Goal: Information Seeking & Learning: Learn about a topic

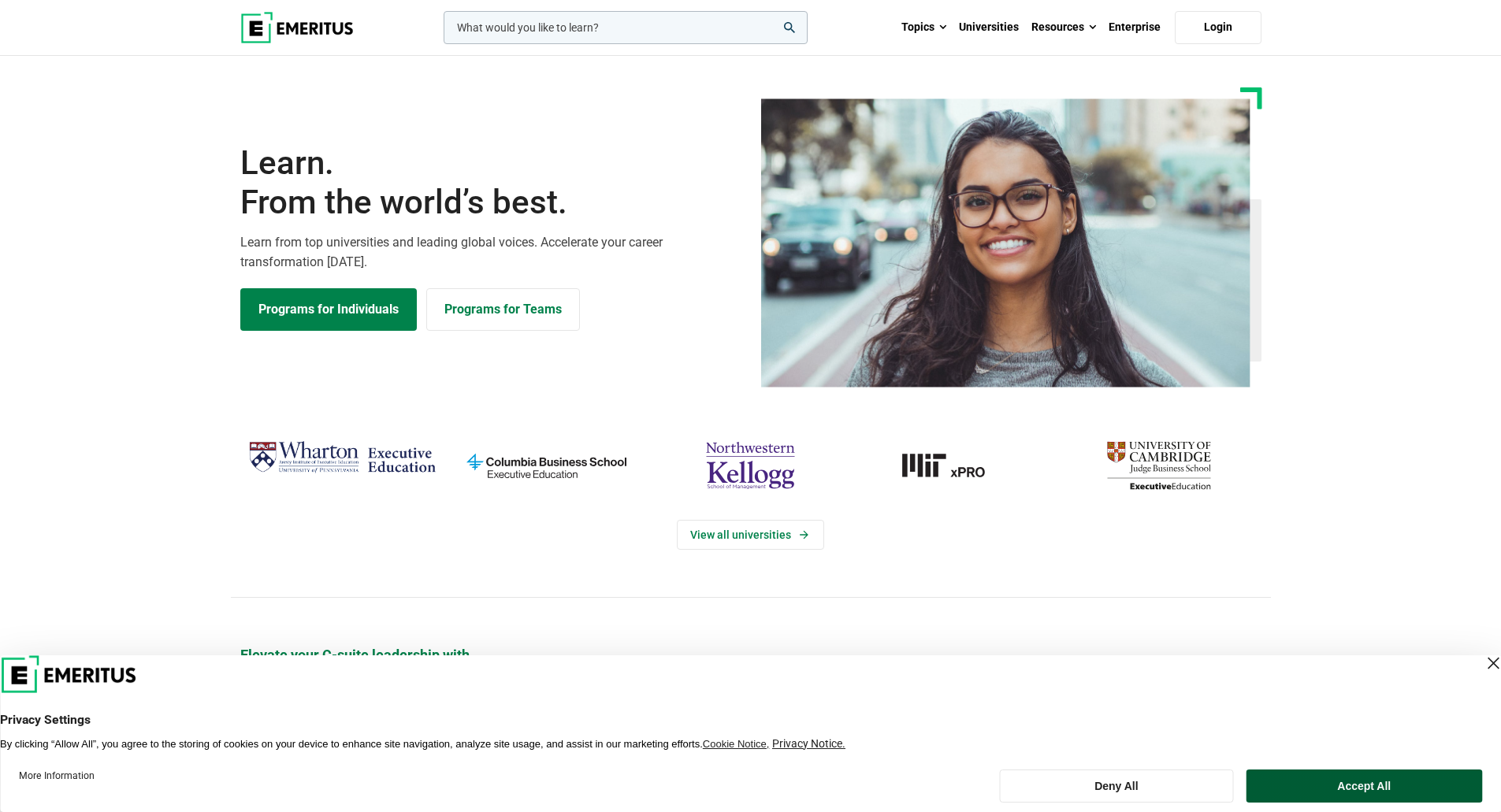
click at [1323, 791] on button "Accept All" at bounding box center [1364, 785] width 235 height 33
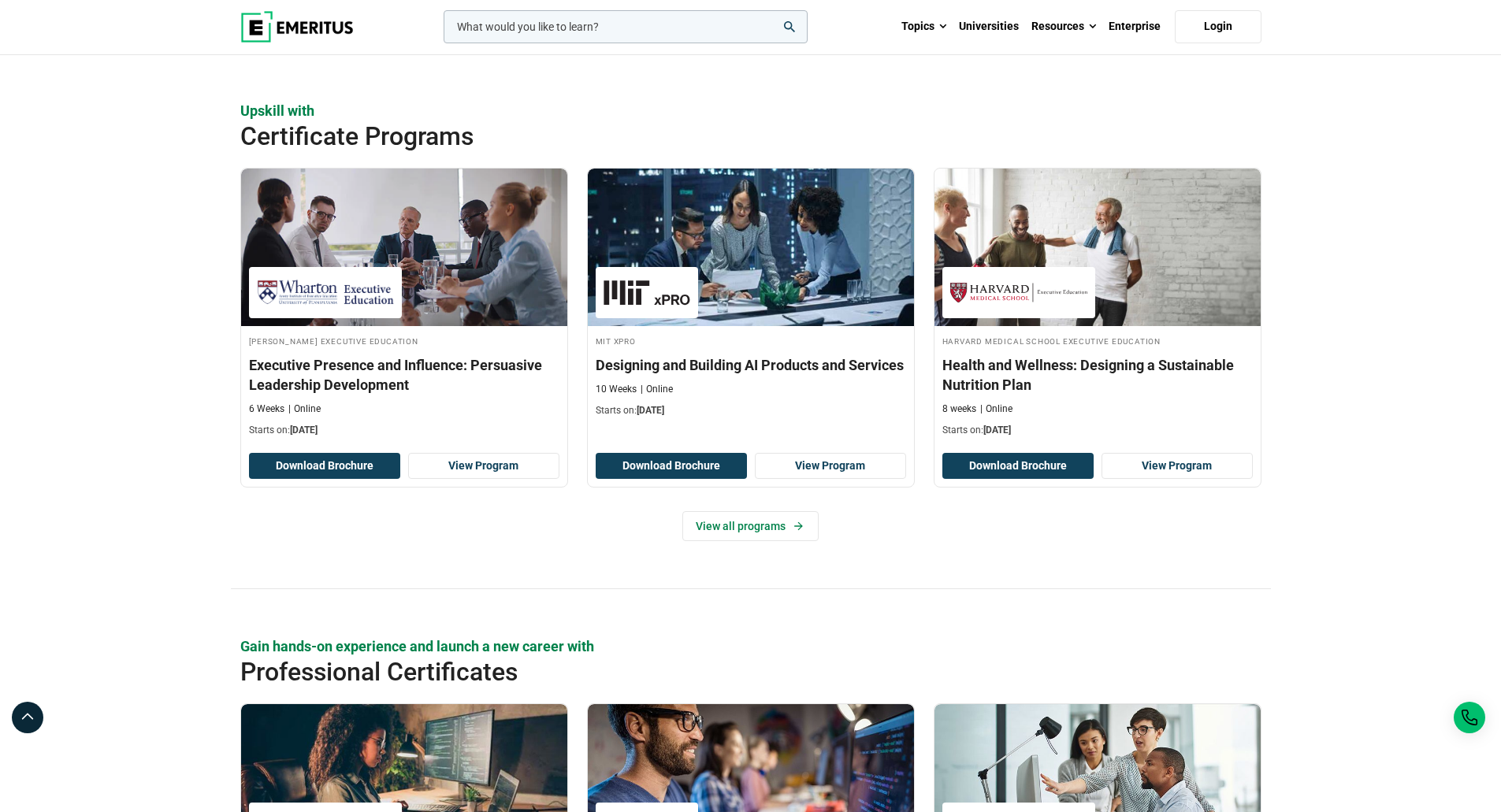
scroll to position [1575, 0]
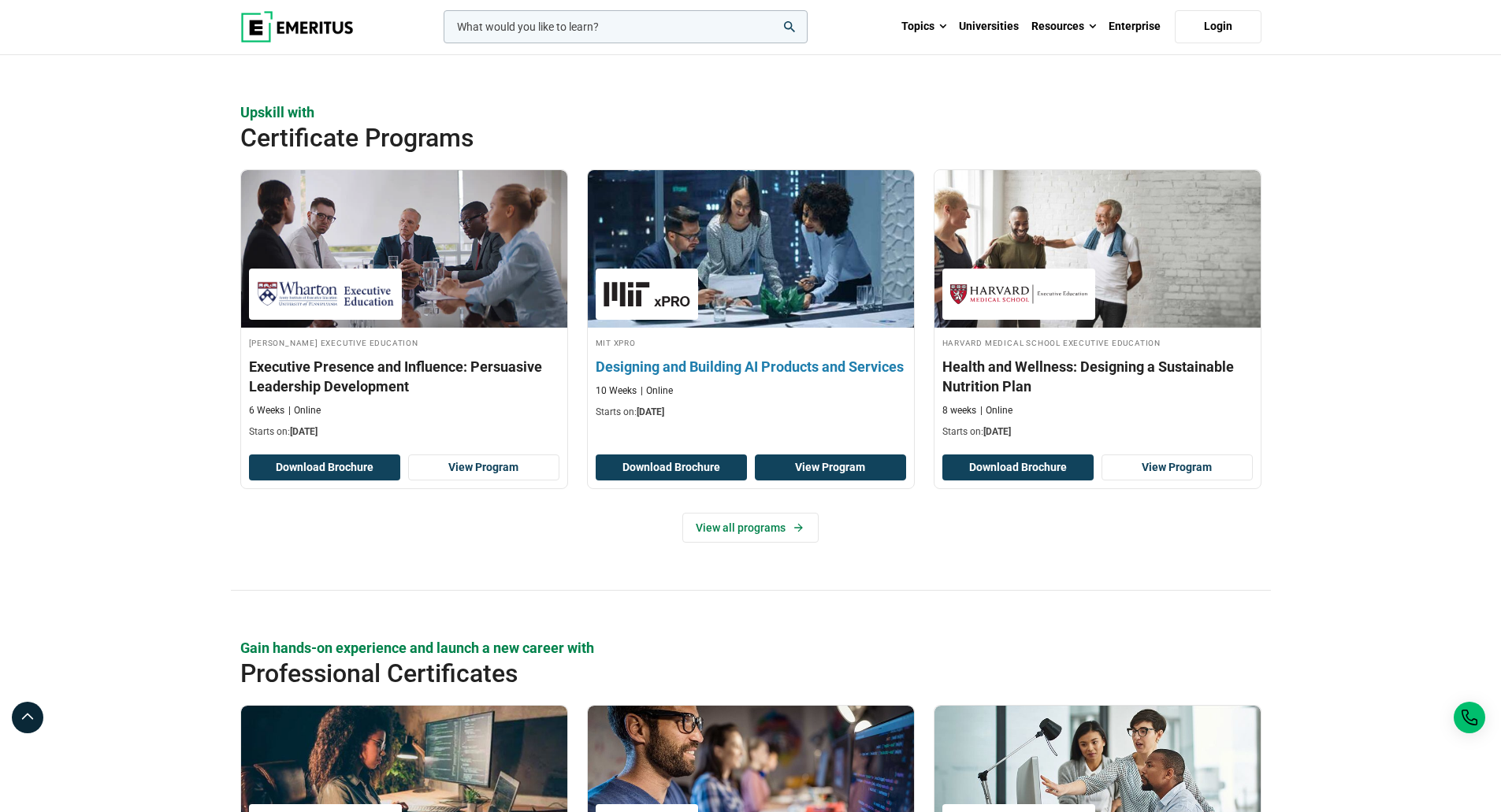
click at [781, 477] on link "View Program" at bounding box center [830, 467] width 151 height 27
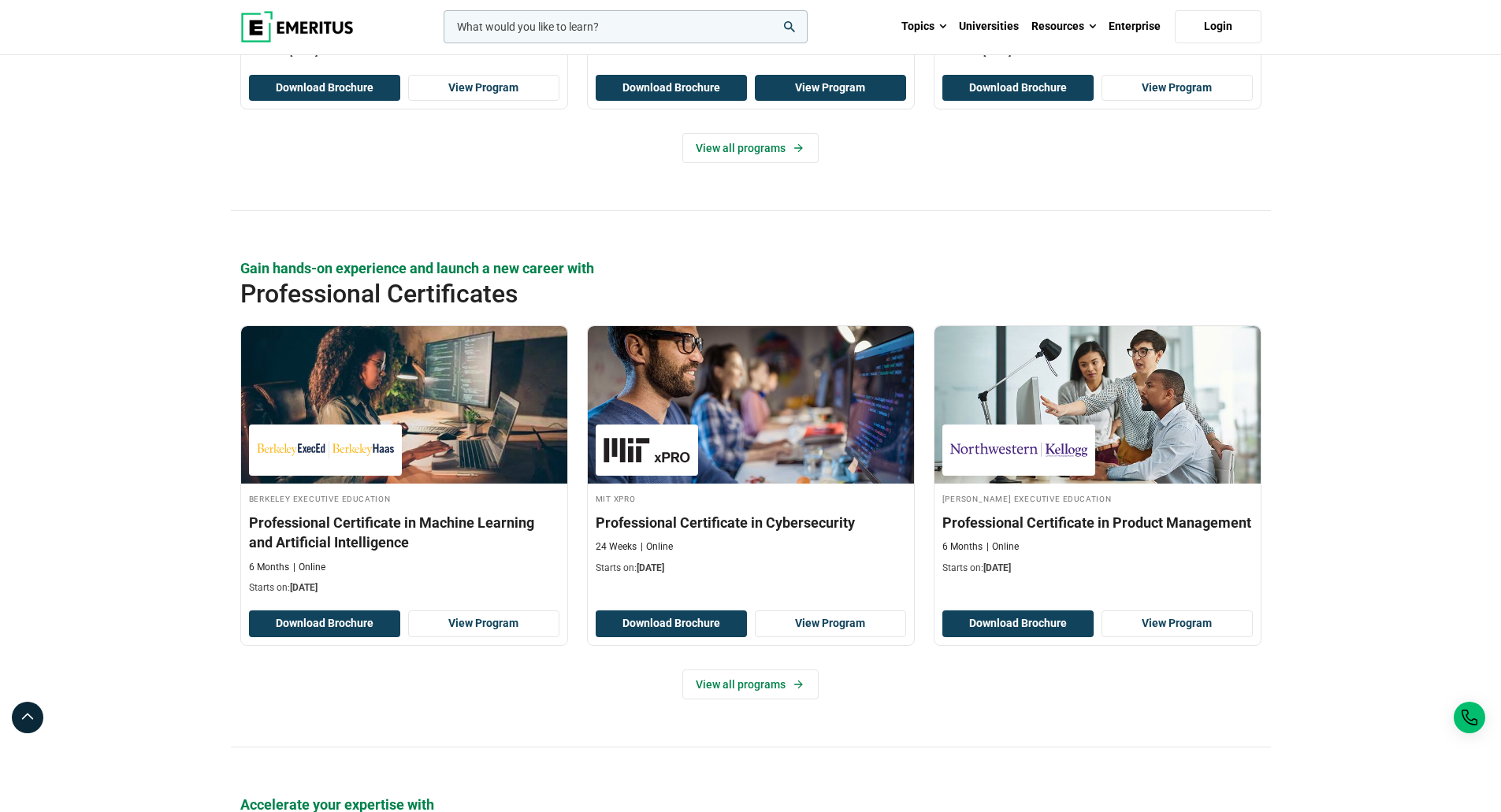
scroll to position [1969, 0]
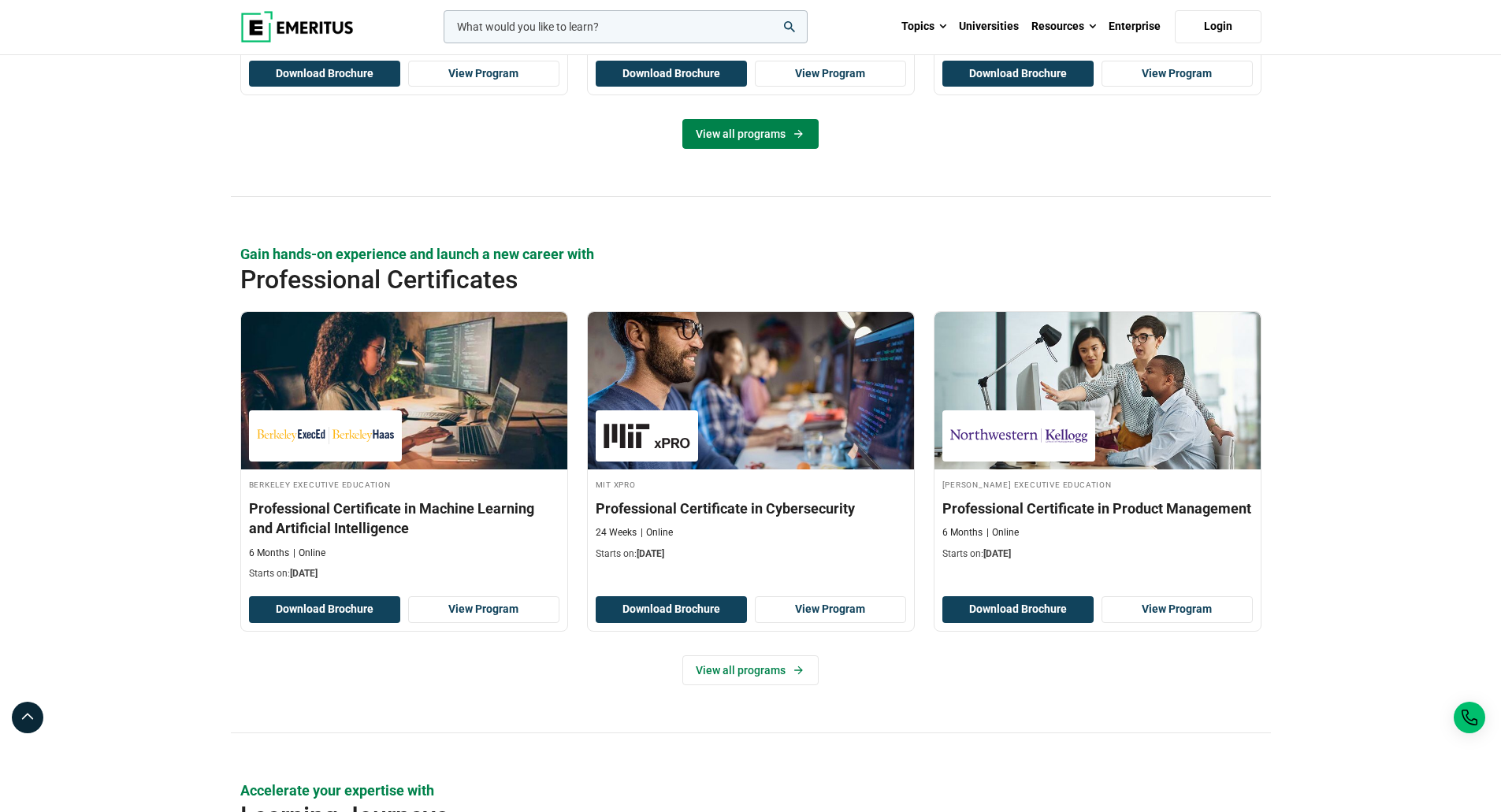
click at [741, 121] on link "View all programs" at bounding box center [750, 134] width 136 height 30
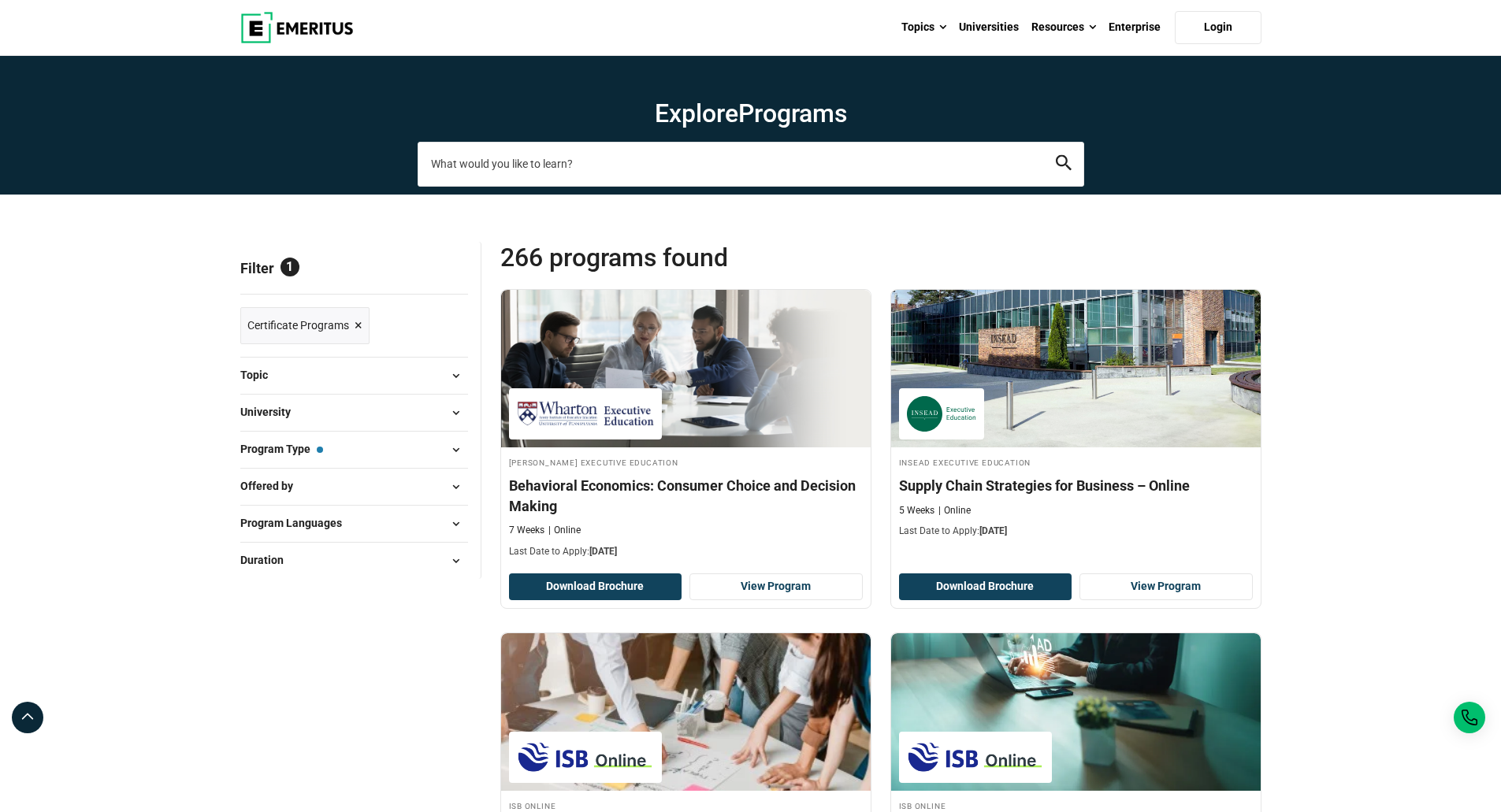
click at [588, 184] on input "search-page" at bounding box center [751, 164] width 667 height 44
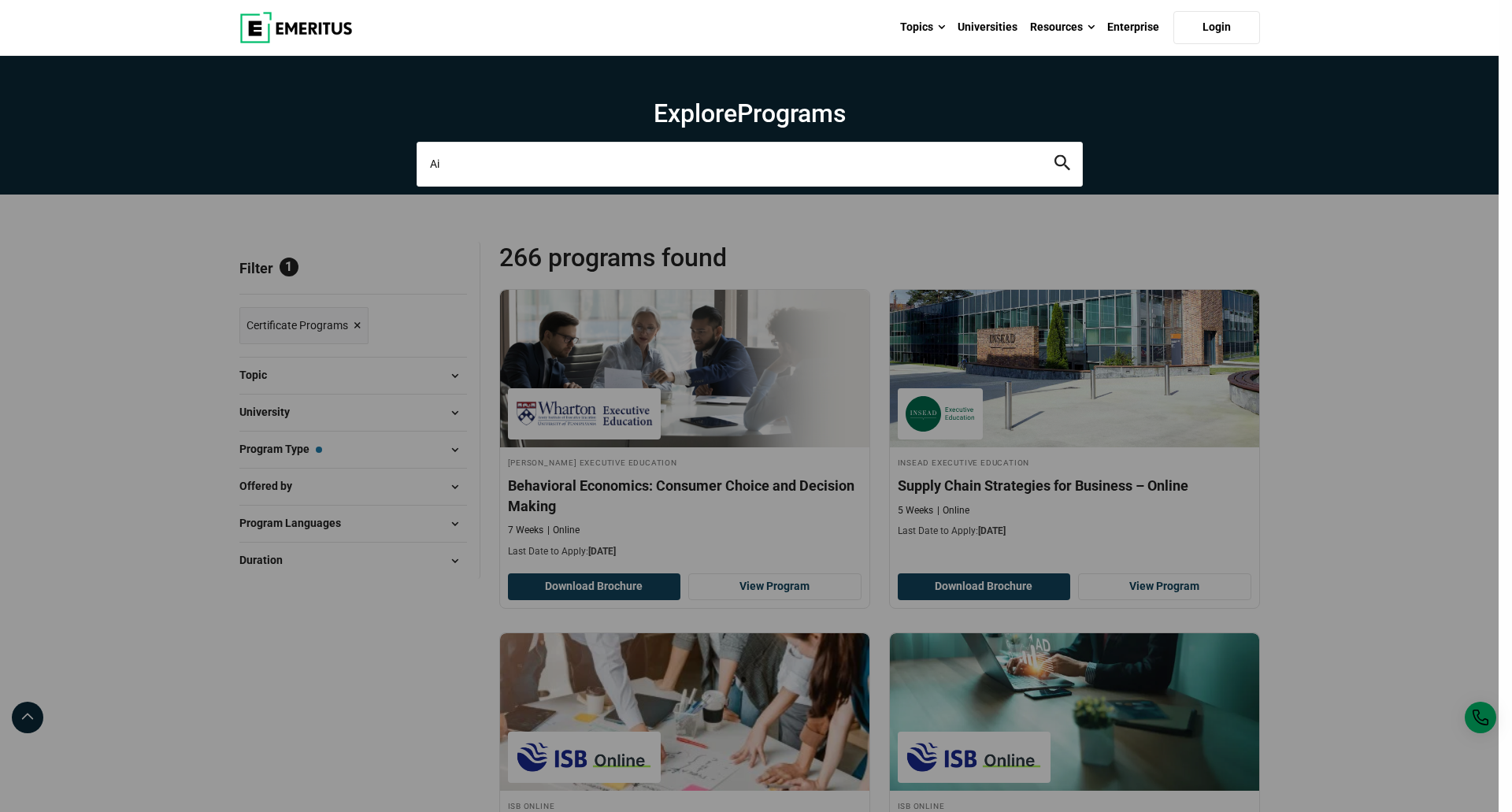
type input "Ai"
click at [1054, 155] on button "search" at bounding box center [1062, 164] width 16 height 18
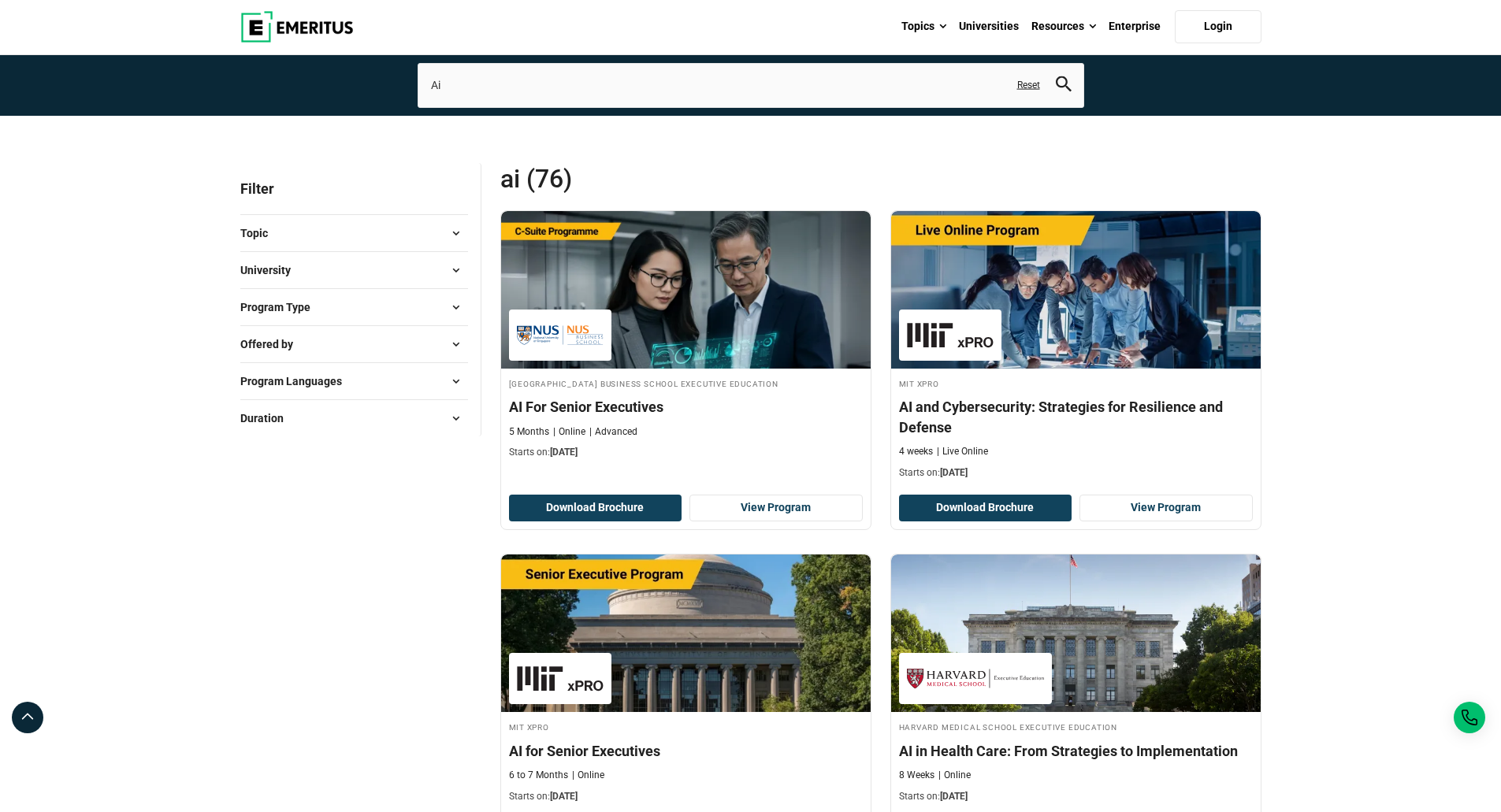
scroll to position [157, 0]
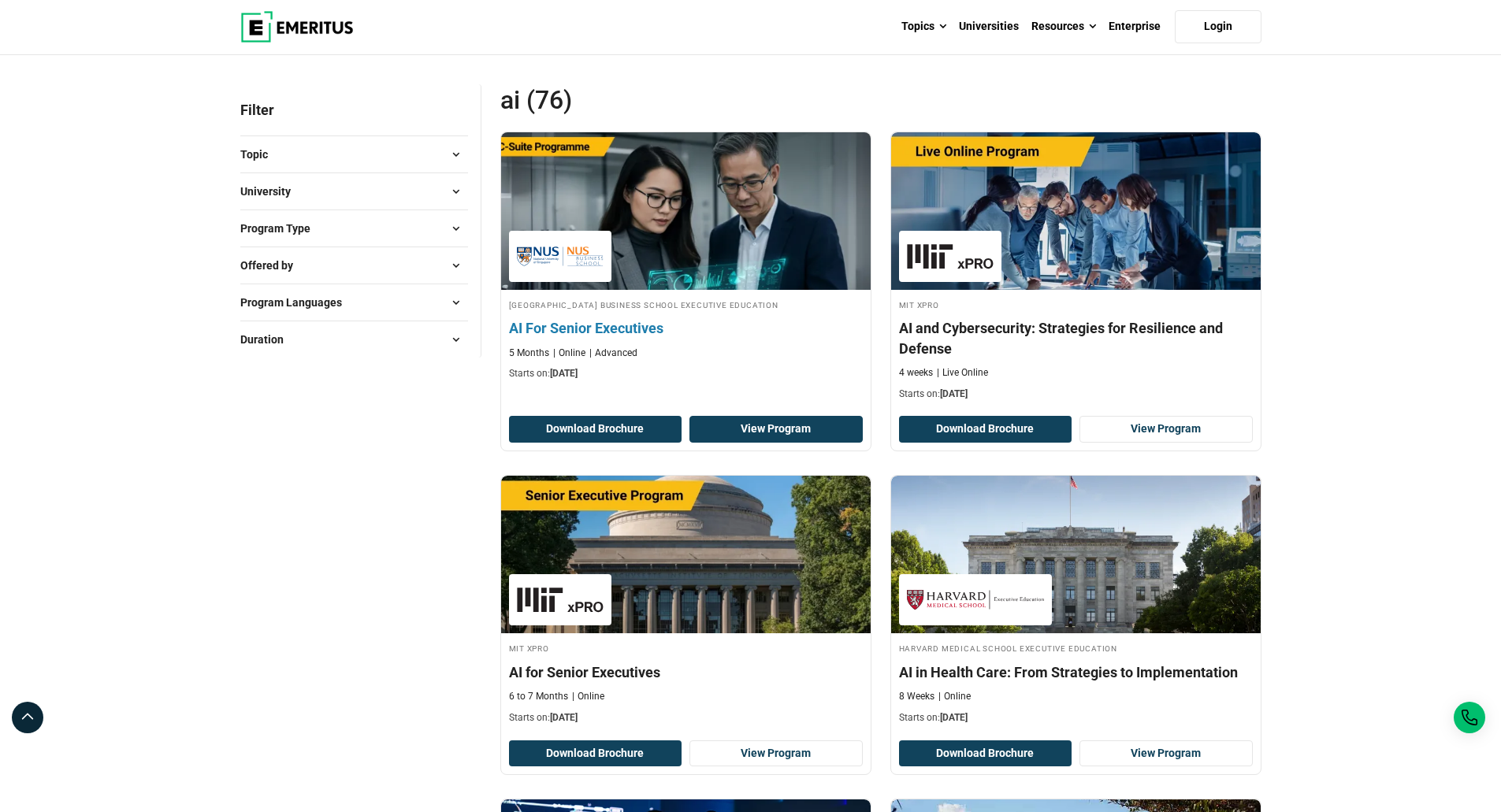
click at [746, 429] on link "View Program" at bounding box center [776, 428] width 173 height 27
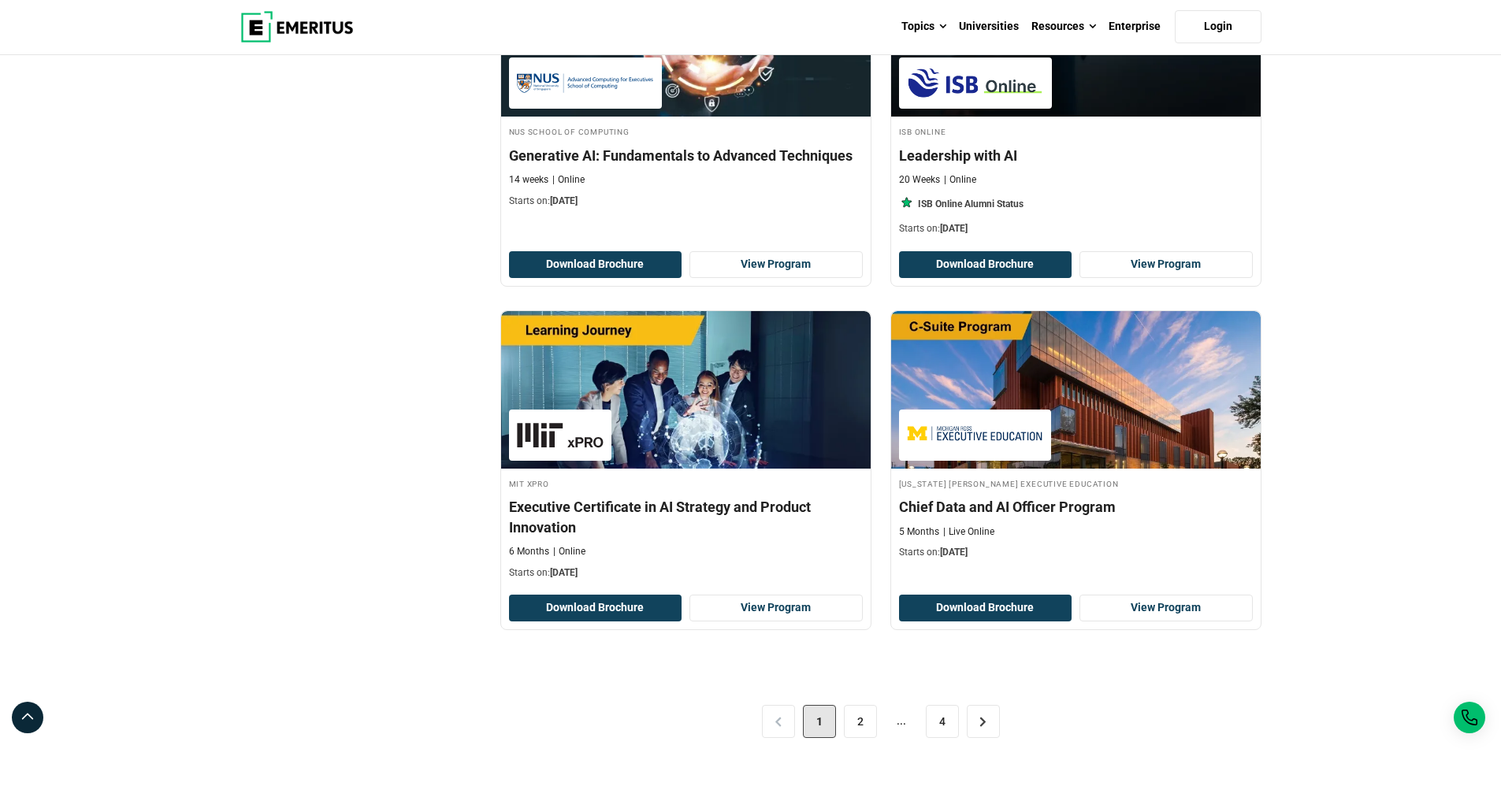
scroll to position [3150, 0]
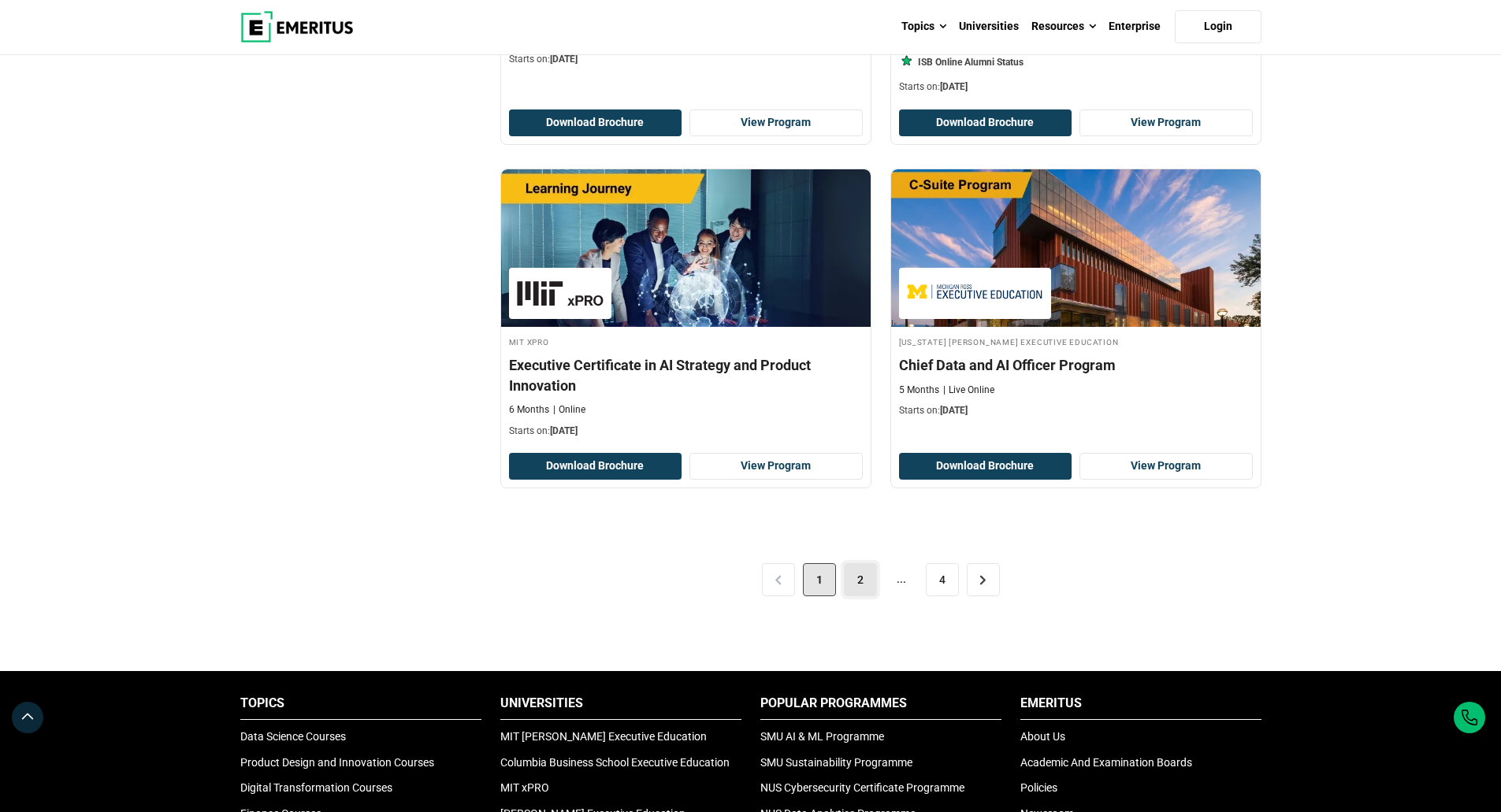
click at [865, 572] on link "2" at bounding box center [860, 579] width 33 height 33
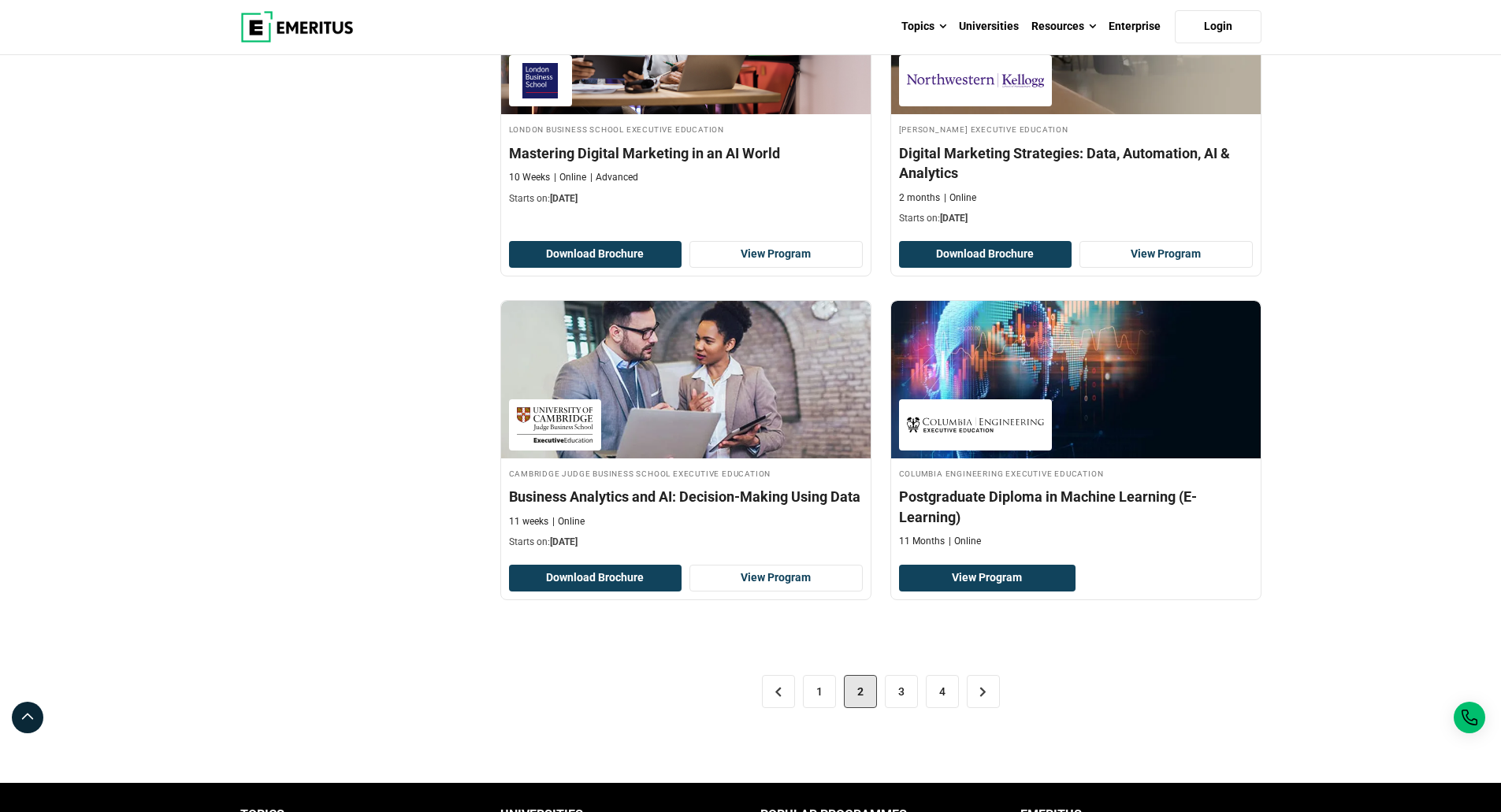
scroll to position [3071, 0]
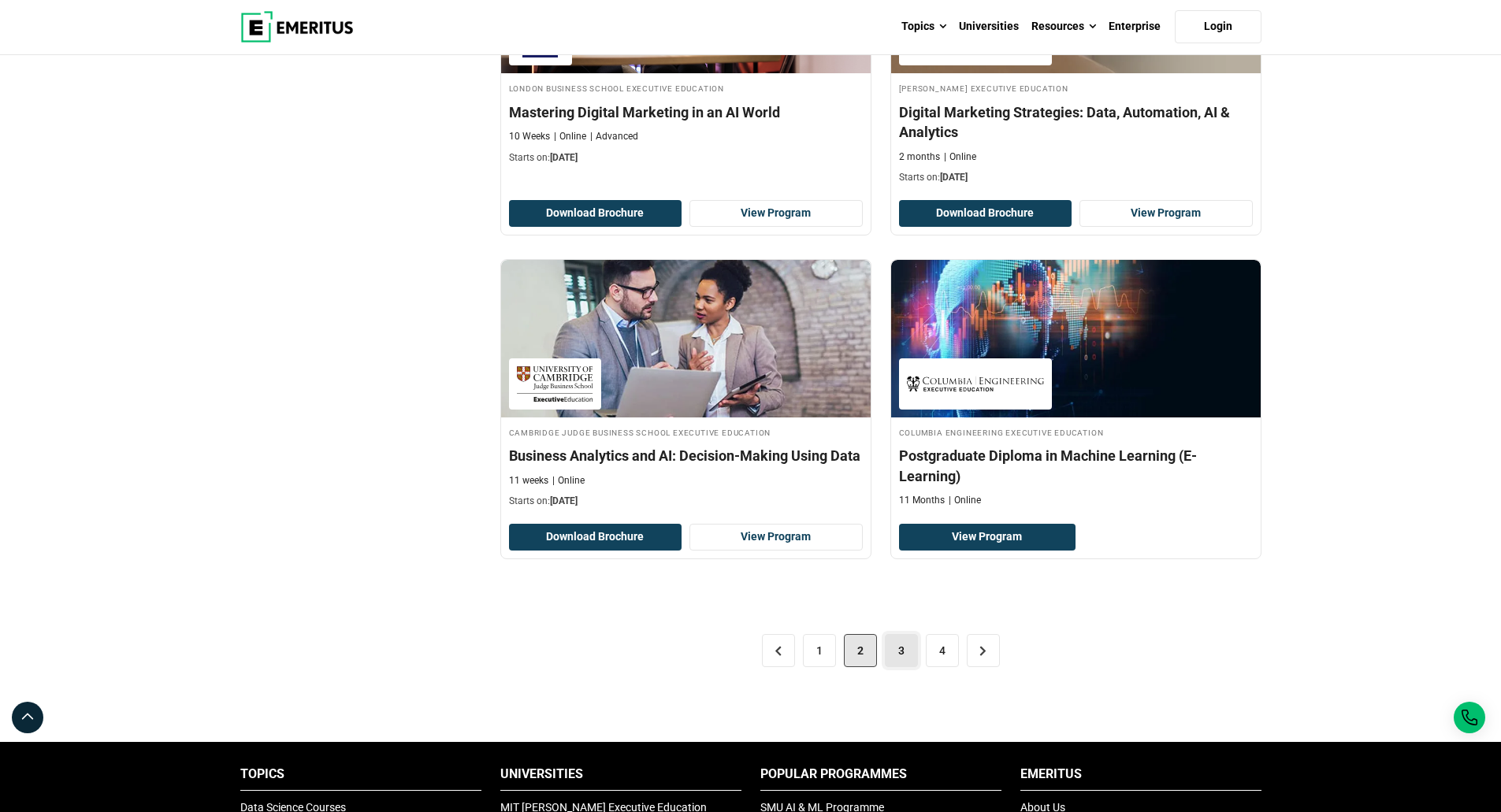
click at [899, 658] on link "3" at bounding box center [901, 651] width 33 height 33
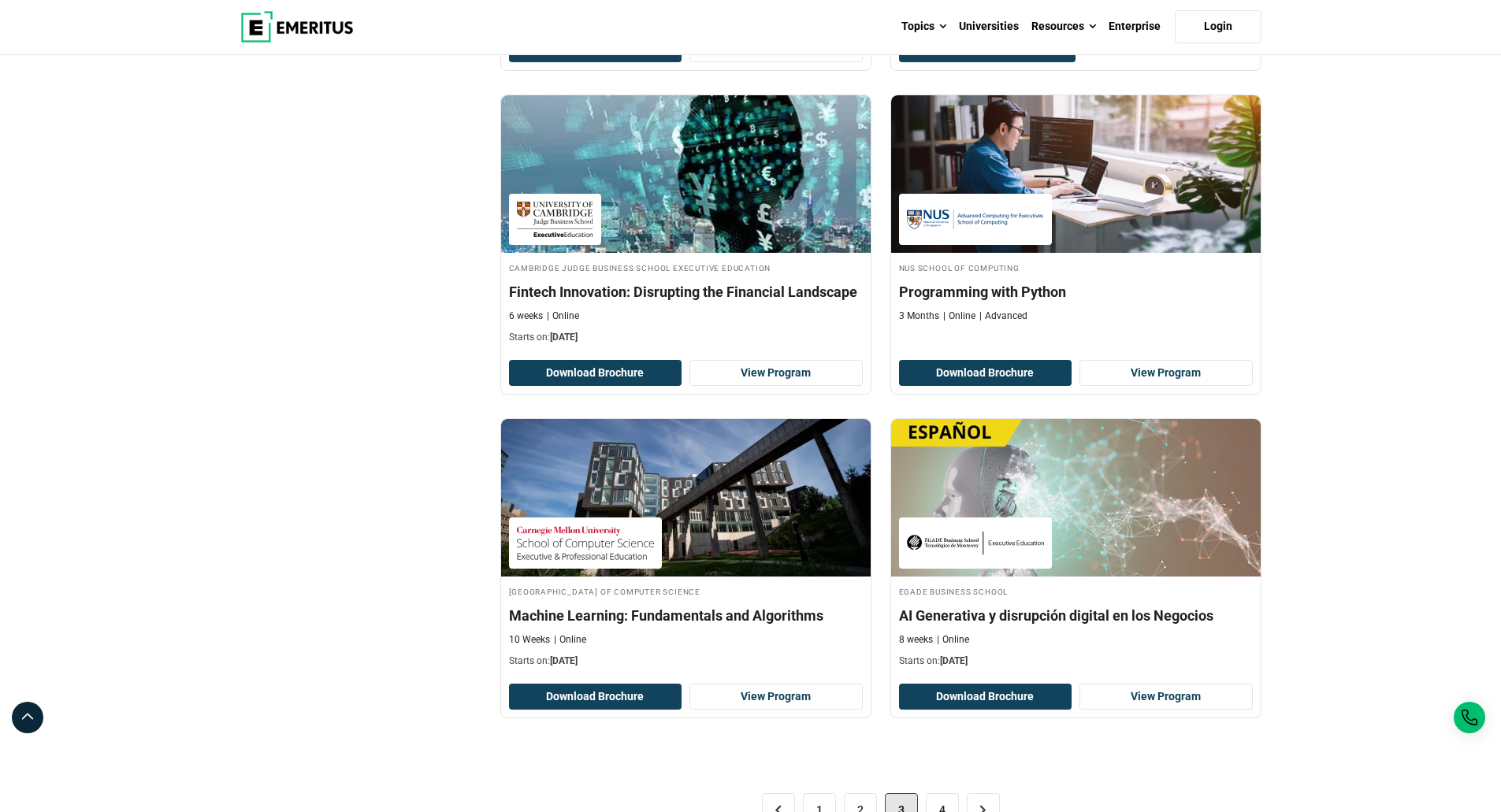
scroll to position [2914, 0]
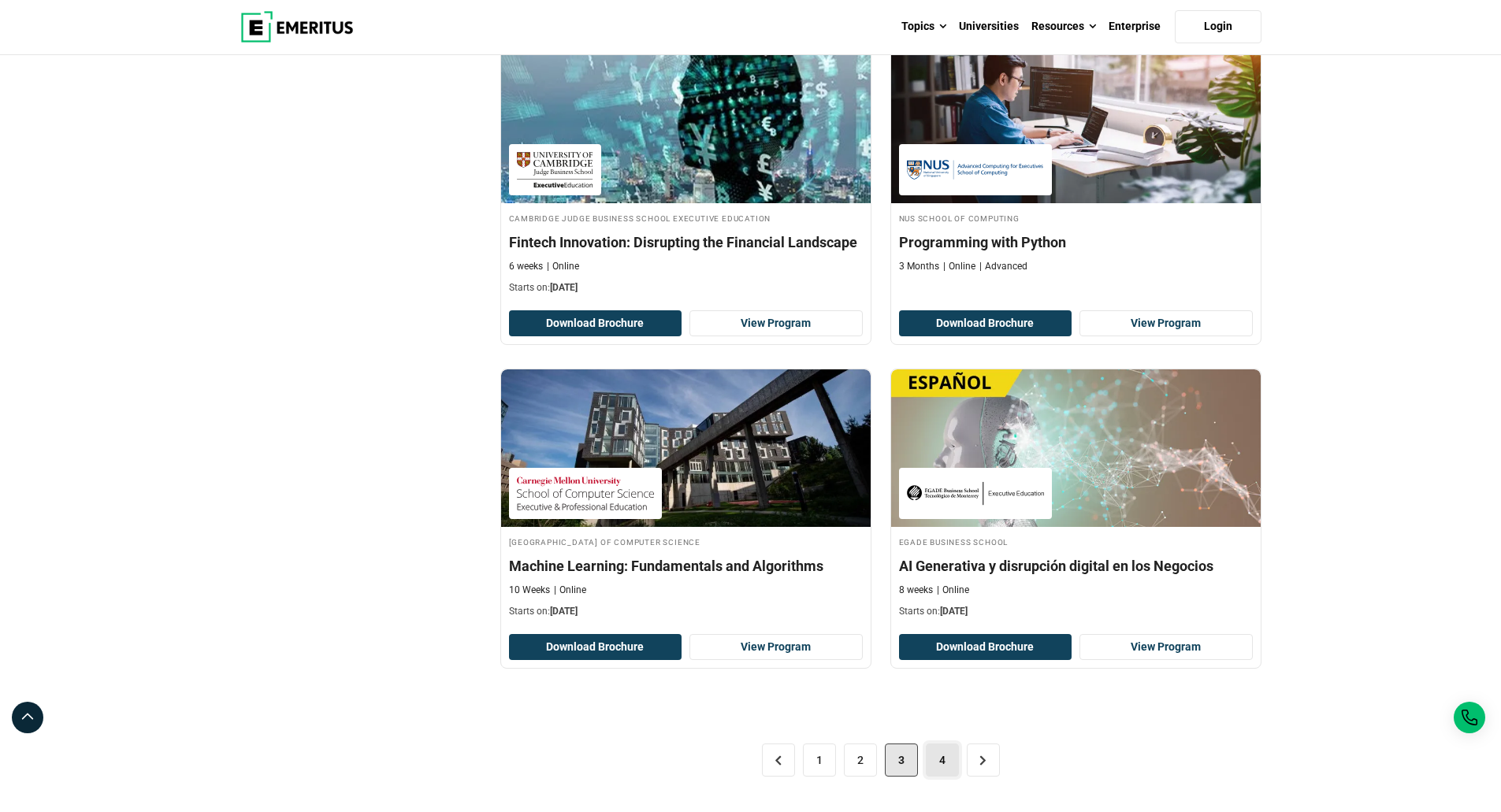
click at [939, 754] on link "4" at bounding box center [942, 760] width 33 height 33
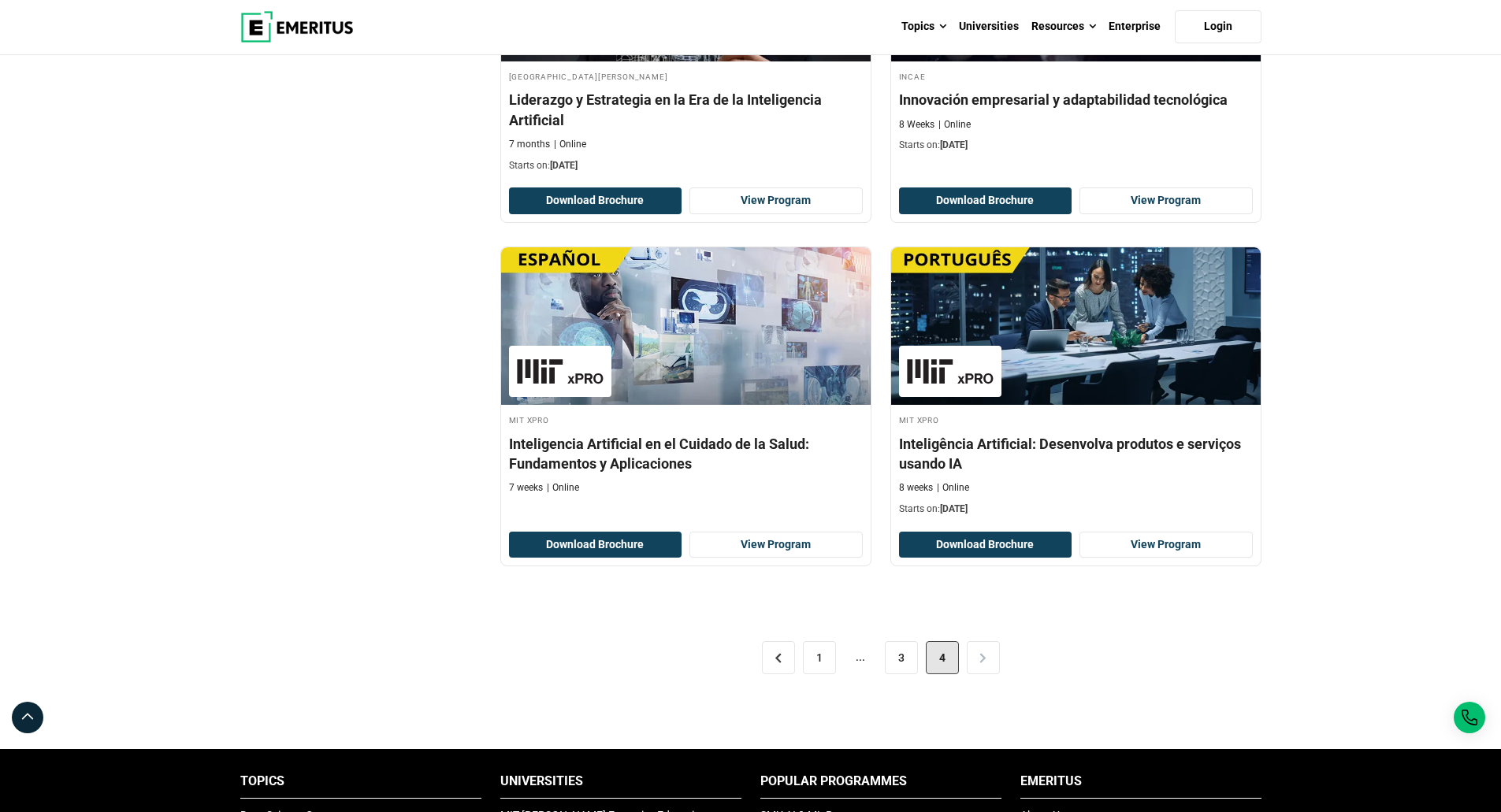
scroll to position [2441, 0]
